Goal: Navigation & Orientation: Find specific page/section

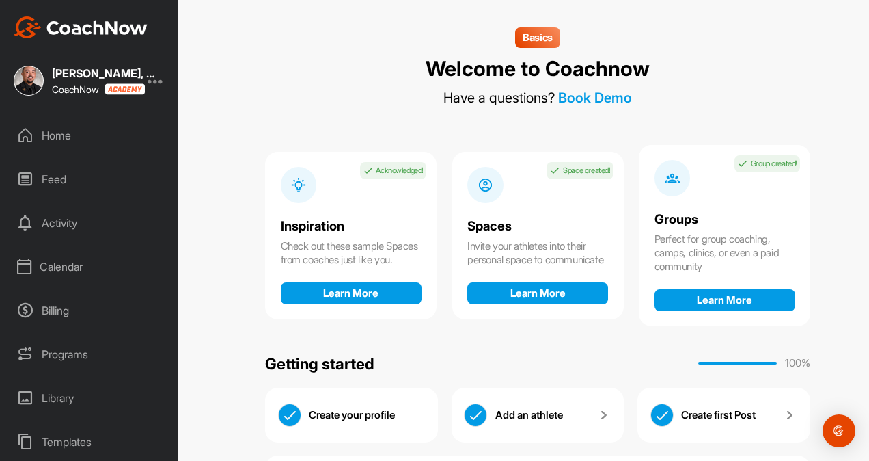
click at [85, 274] on div "Calendar" at bounding box center [90, 266] width 164 height 34
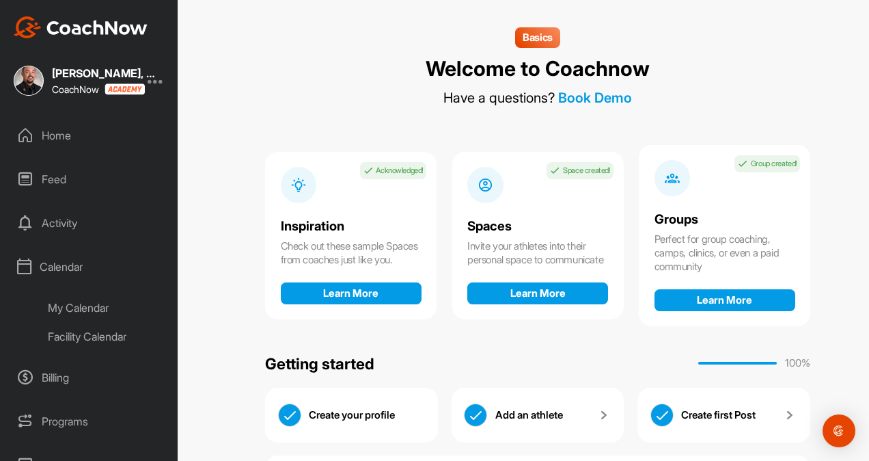
click at [79, 333] on div "Facility Calendar" at bounding box center [104, 336] width 133 height 29
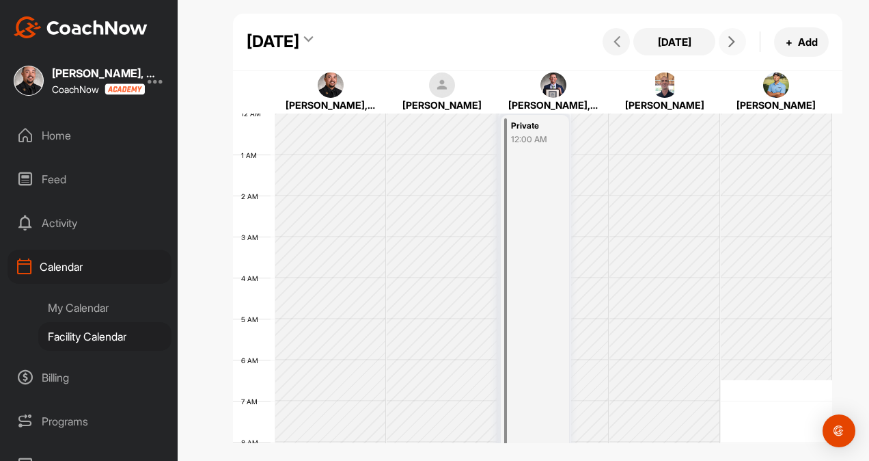
click at [734, 47] on button at bounding box center [732, 41] width 27 height 27
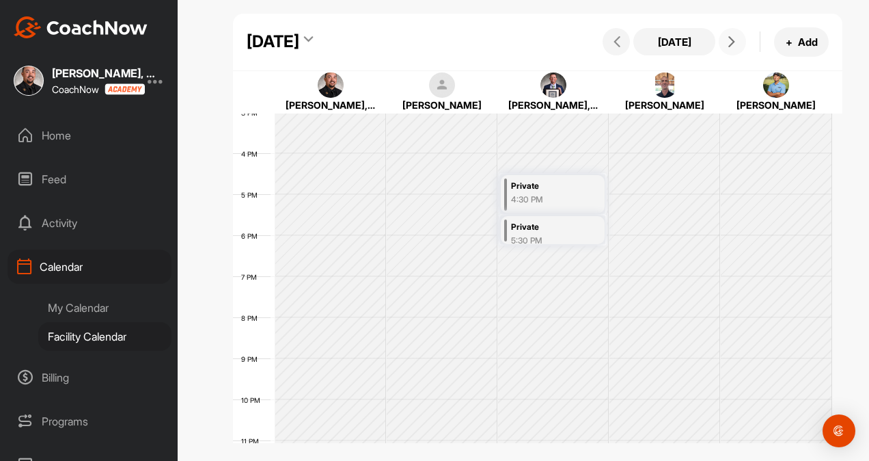
scroll to position [616, 0]
click at [730, 45] on icon at bounding box center [731, 41] width 11 height 11
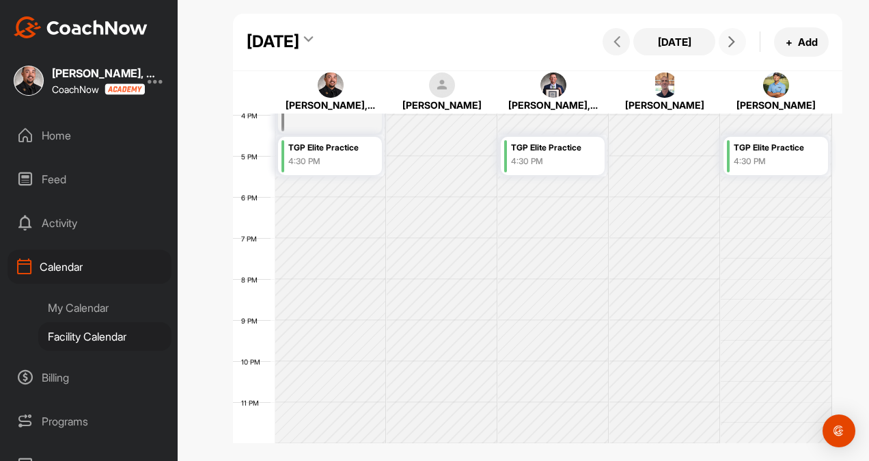
scroll to position [653, 0]
click at [735, 44] on icon at bounding box center [731, 41] width 11 height 11
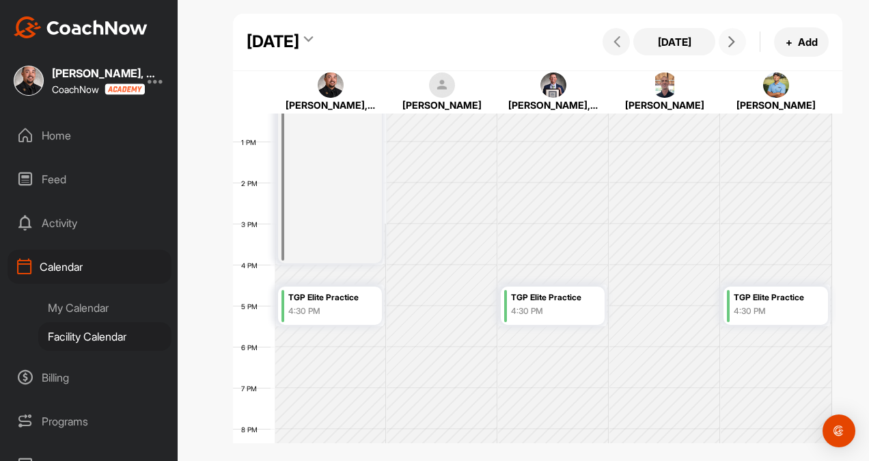
scroll to position [506, 0]
click at [736, 47] on button at bounding box center [732, 41] width 27 height 27
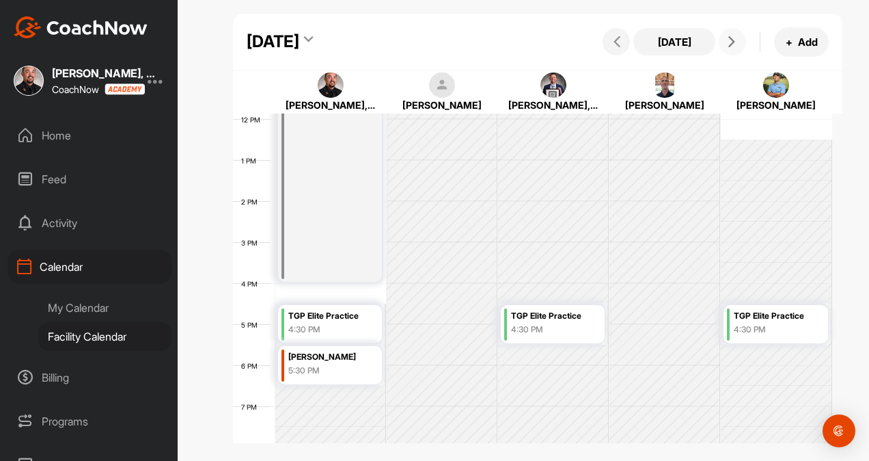
scroll to position [476, 0]
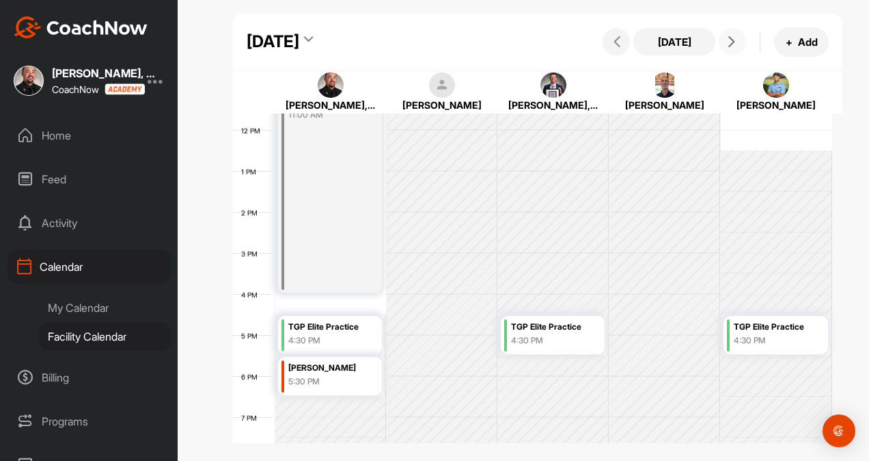
click at [731, 41] on icon at bounding box center [731, 41] width 11 height 11
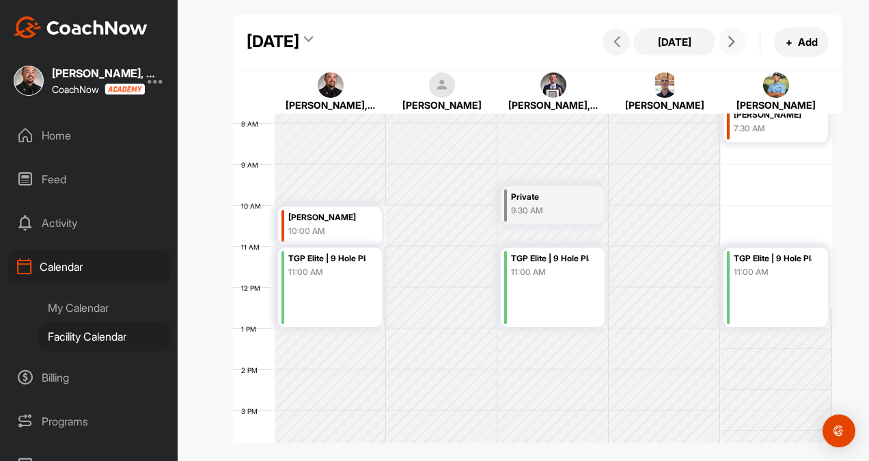
scroll to position [298, 0]
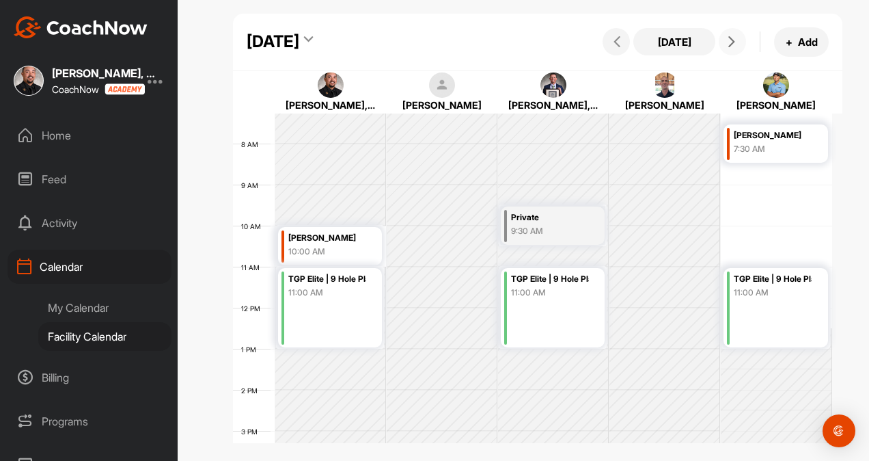
click at [726, 42] on icon at bounding box center [731, 41] width 11 height 11
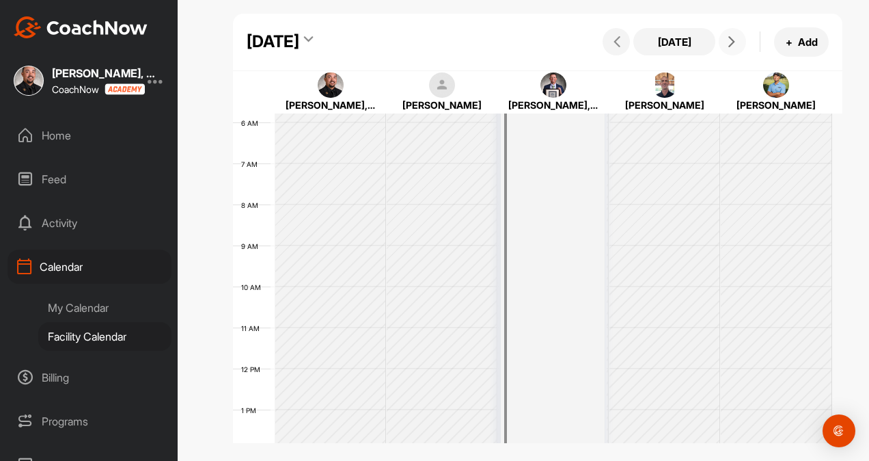
click at [726, 42] on icon at bounding box center [731, 41] width 11 height 11
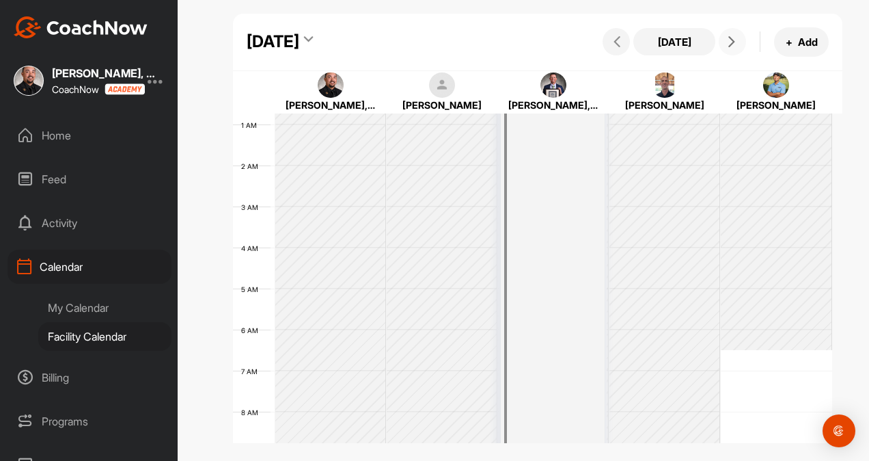
scroll to position [25, 0]
click at [730, 46] on icon at bounding box center [731, 41] width 11 height 11
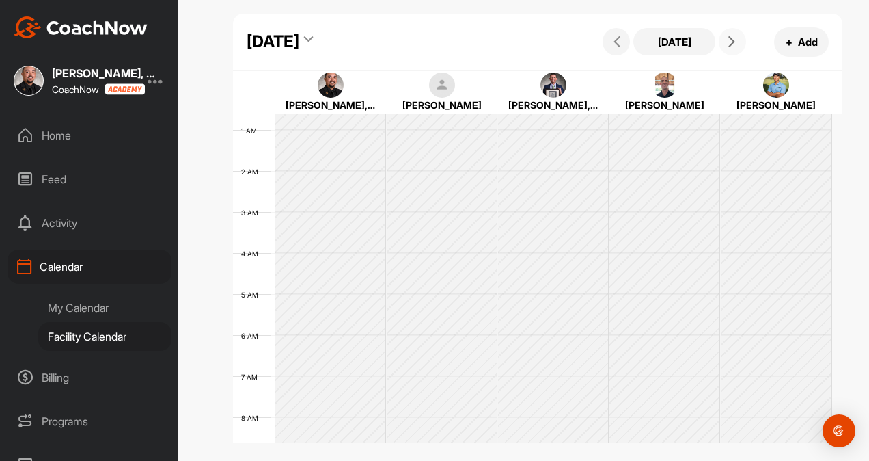
scroll to position [237, 0]
click at [728, 44] on icon at bounding box center [731, 41] width 11 height 11
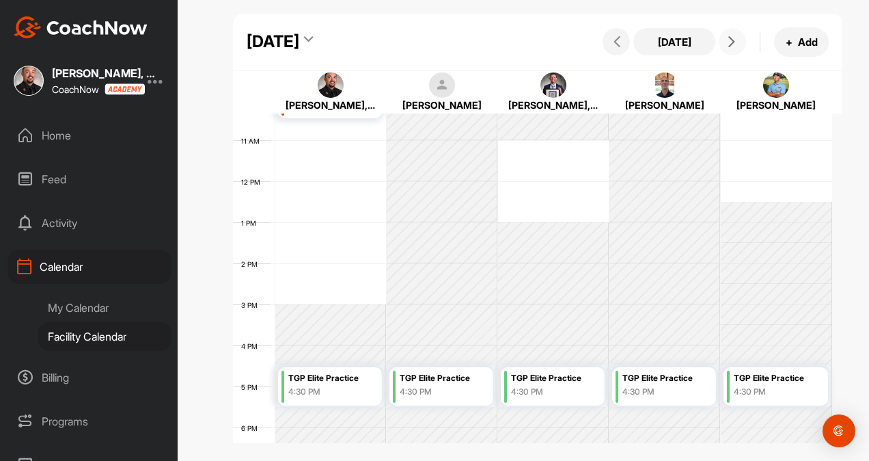
scroll to position [459, 0]
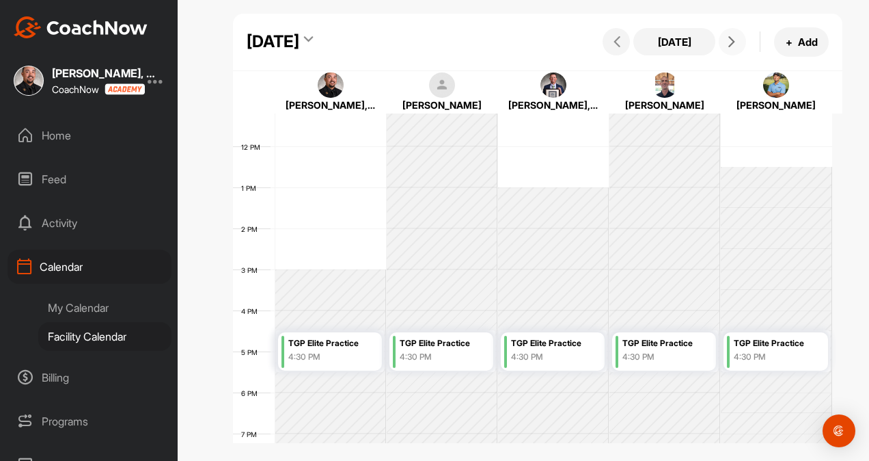
click at [738, 42] on span at bounding box center [732, 41] width 16 height 11
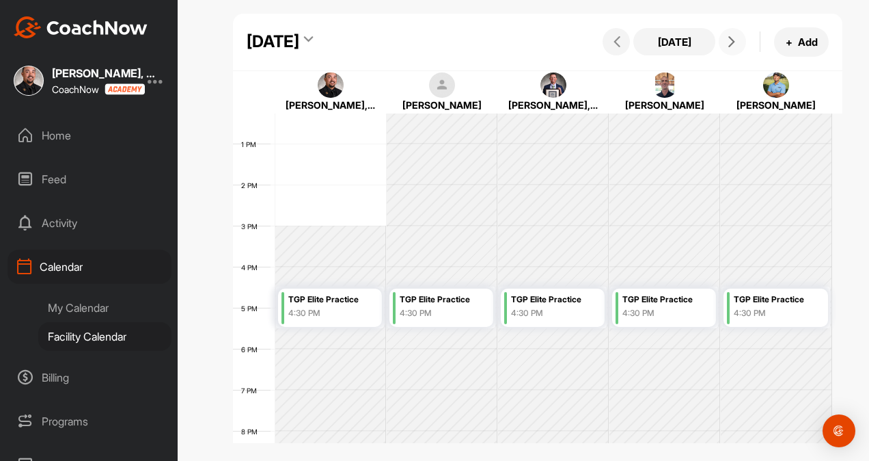
scroll to position [655, 0]
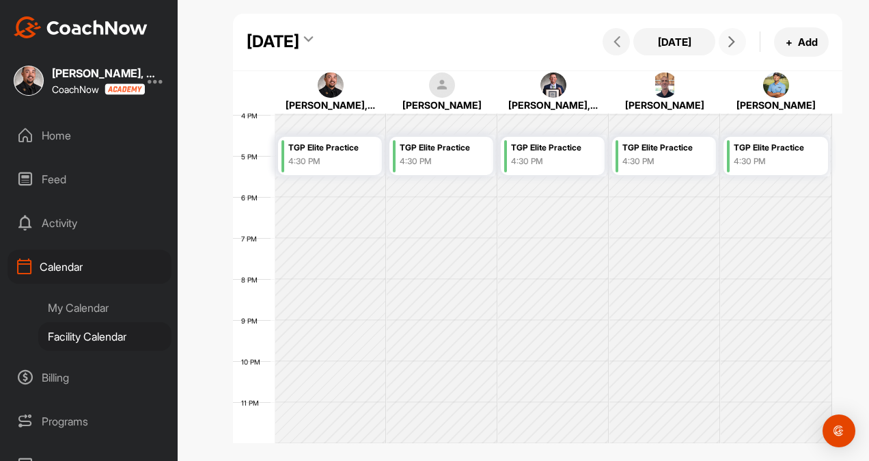
click at [734, 46] on icon at bounding box center [731, 41] width 11 height 11
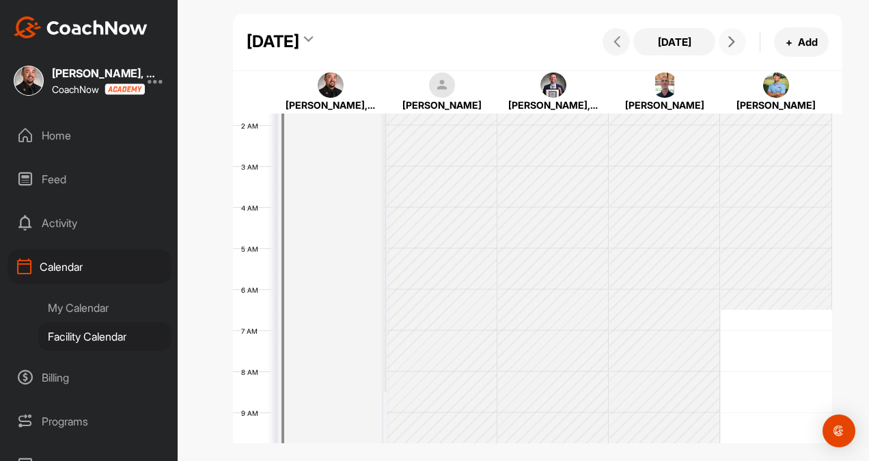
scroll to position [67, 0]
